Goal: Navigation & Orientation: Find specific page/section

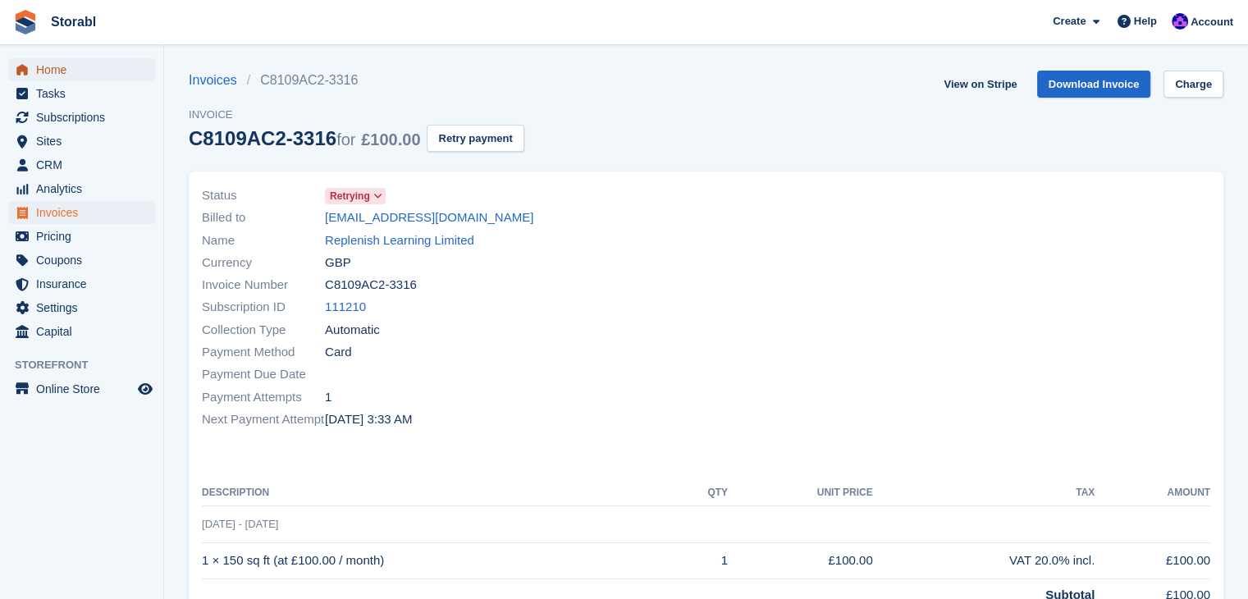
click at [110, 60] on span "Home" at bounding box center [85, 69] width 98 height 23
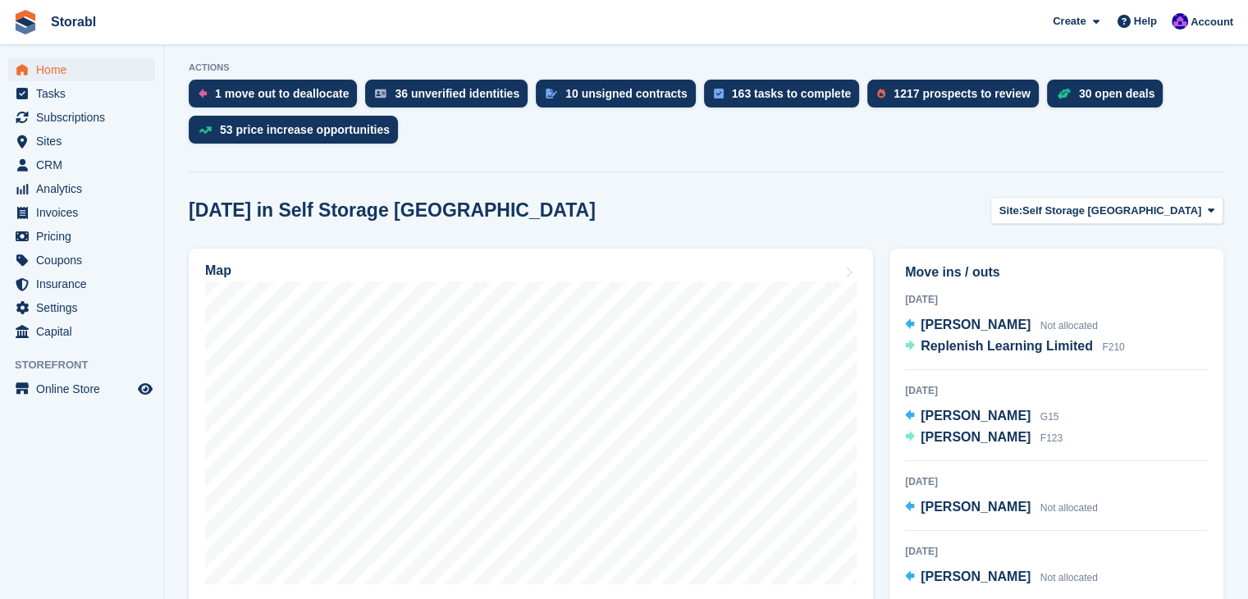
scroll to position [246, 0]
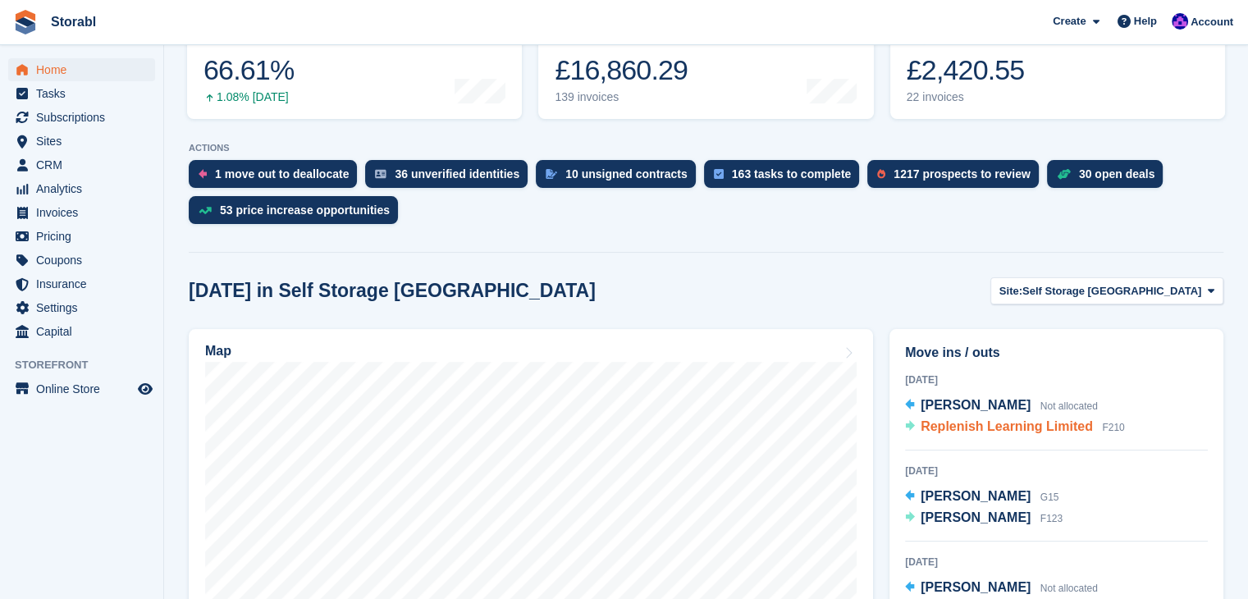
click at [959, 427] on span "Replenish Learning Limited" at bounding box center [1006, 426] width 172 height 14
